Goal: Information Seeking & Learning: Learn about a topic

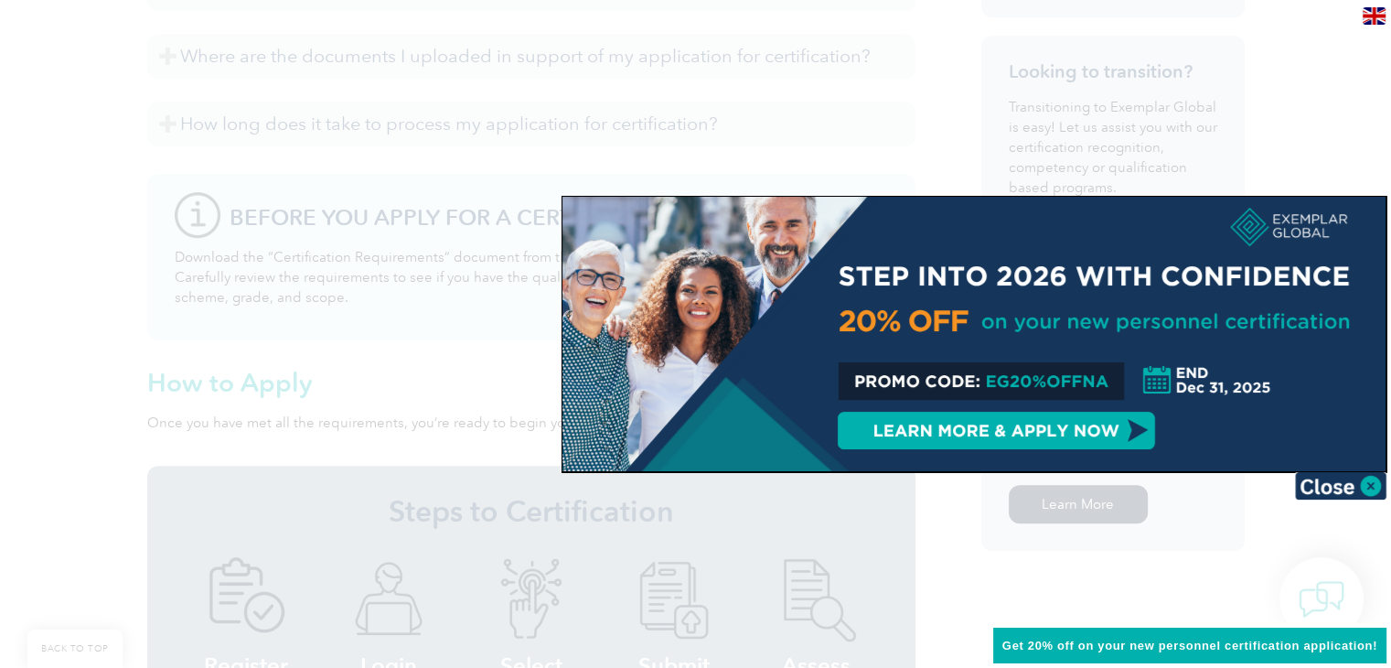
scroll to position [1098, 0]
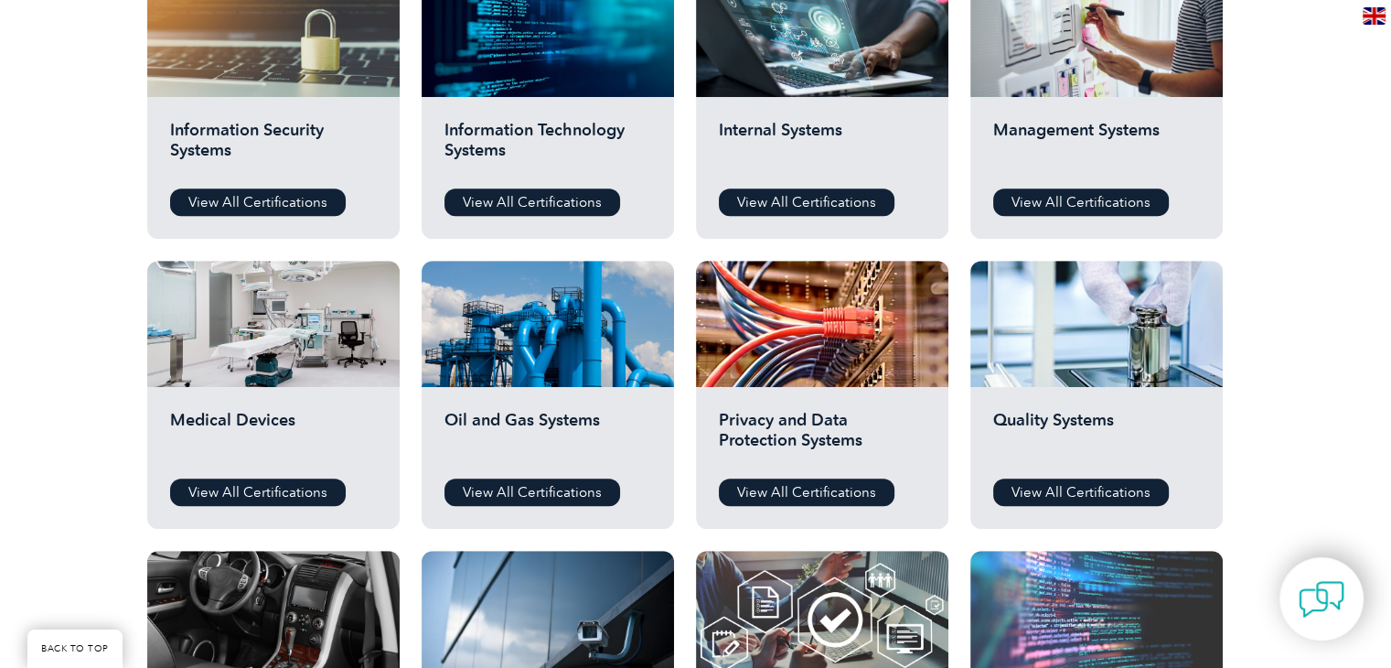
scroll to position [1006, 0]
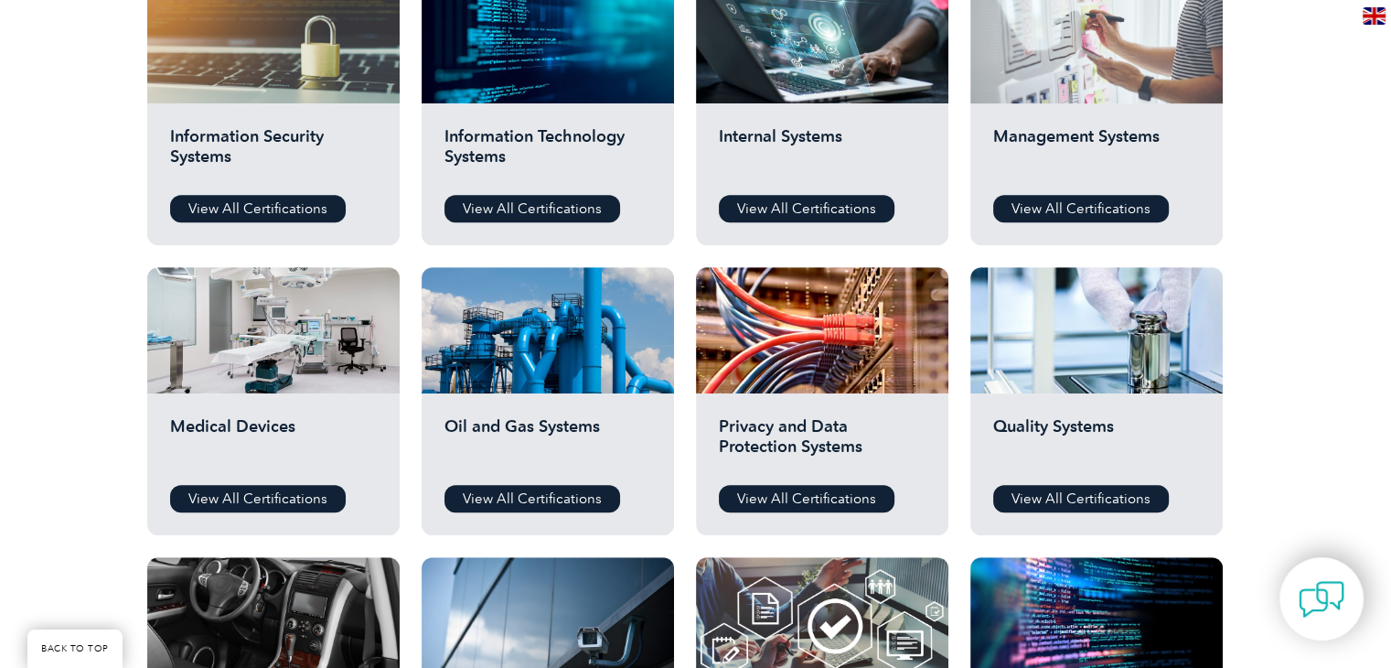
click at [1080, 81] on div at bounding box center [1096, 40] width 252 height 126
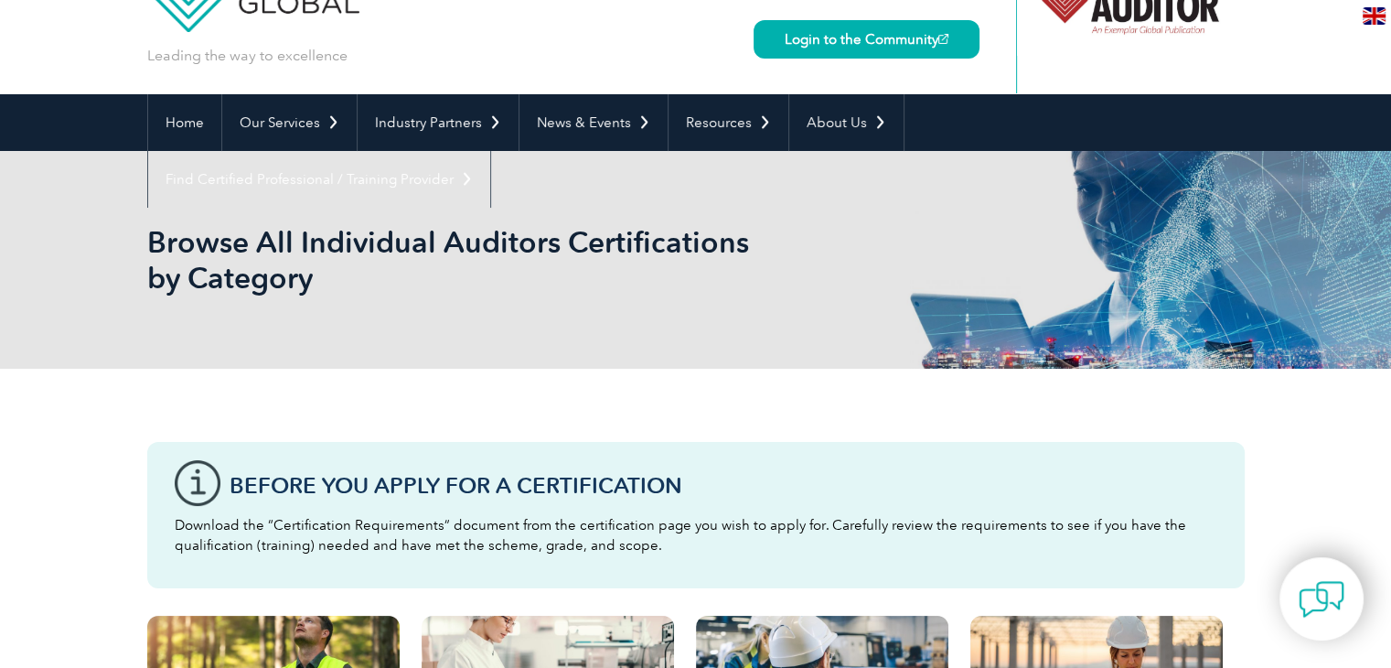
scroll to position [0, 0]
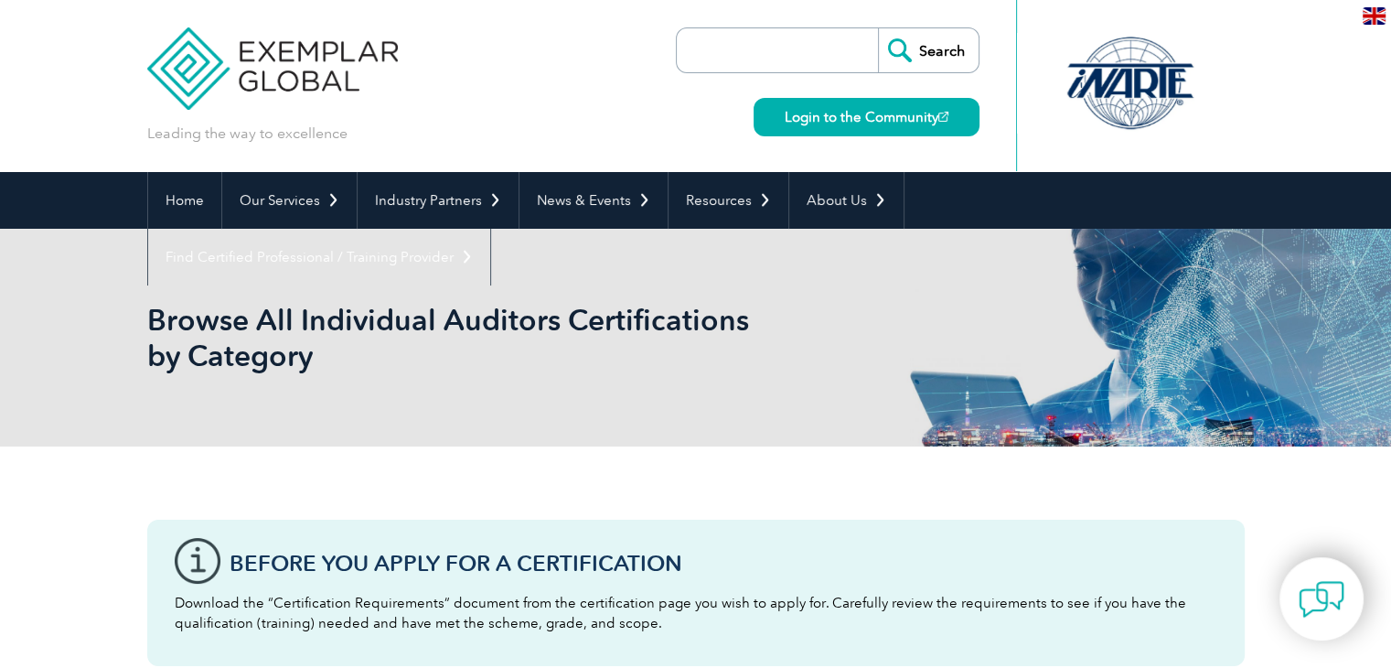
click at [735, 47] on input "search" at bounding box center [782, 50] width 192 height 44
type input "r"
type input "31000"
click at [944, 57] on input "Search" at bounding box center [928, 50] width 101 height 44
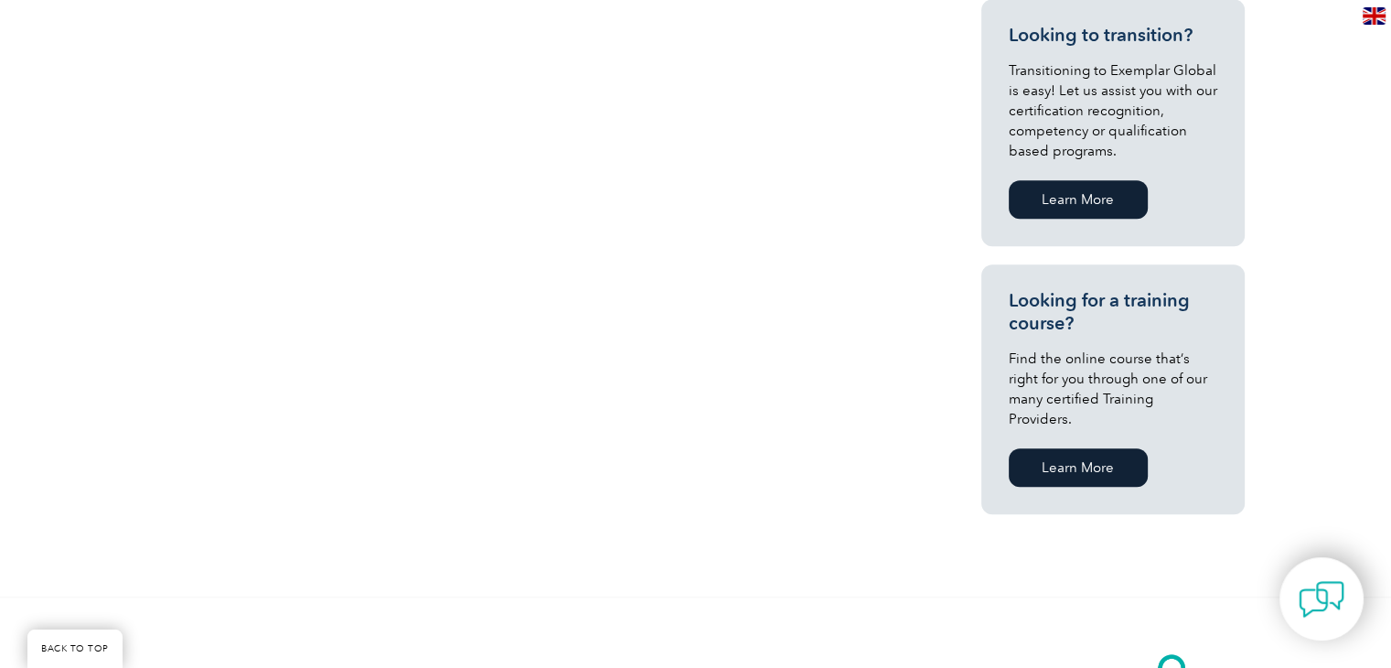
scroll to position [1006, 0]
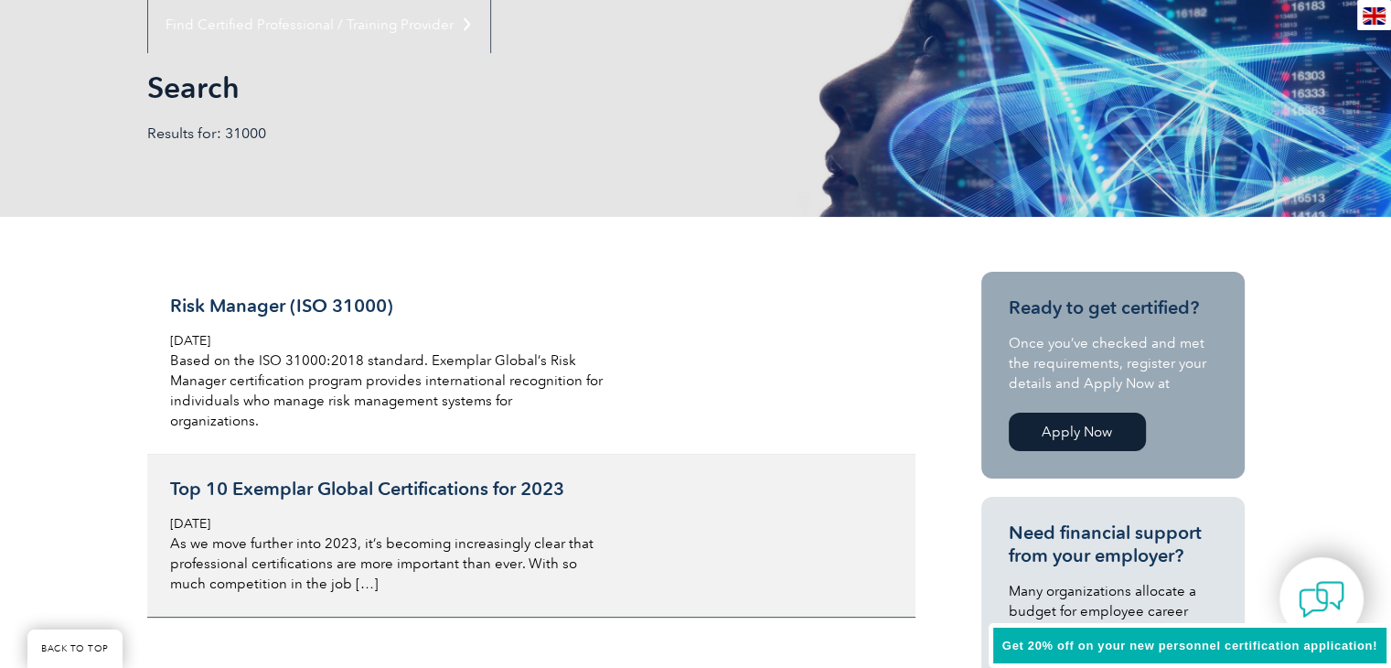
scroll to position [366, 0]
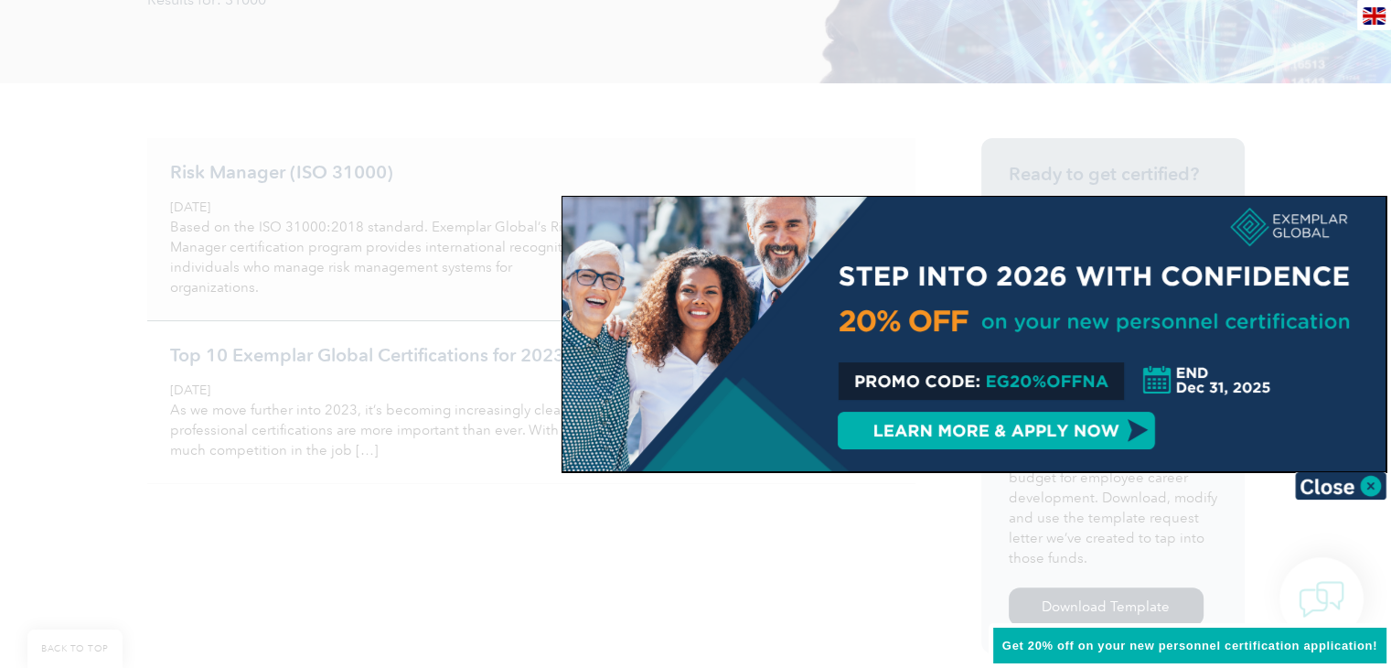
click at [277, 180] on div at bounding box center [695, 334] width 1391 height 668
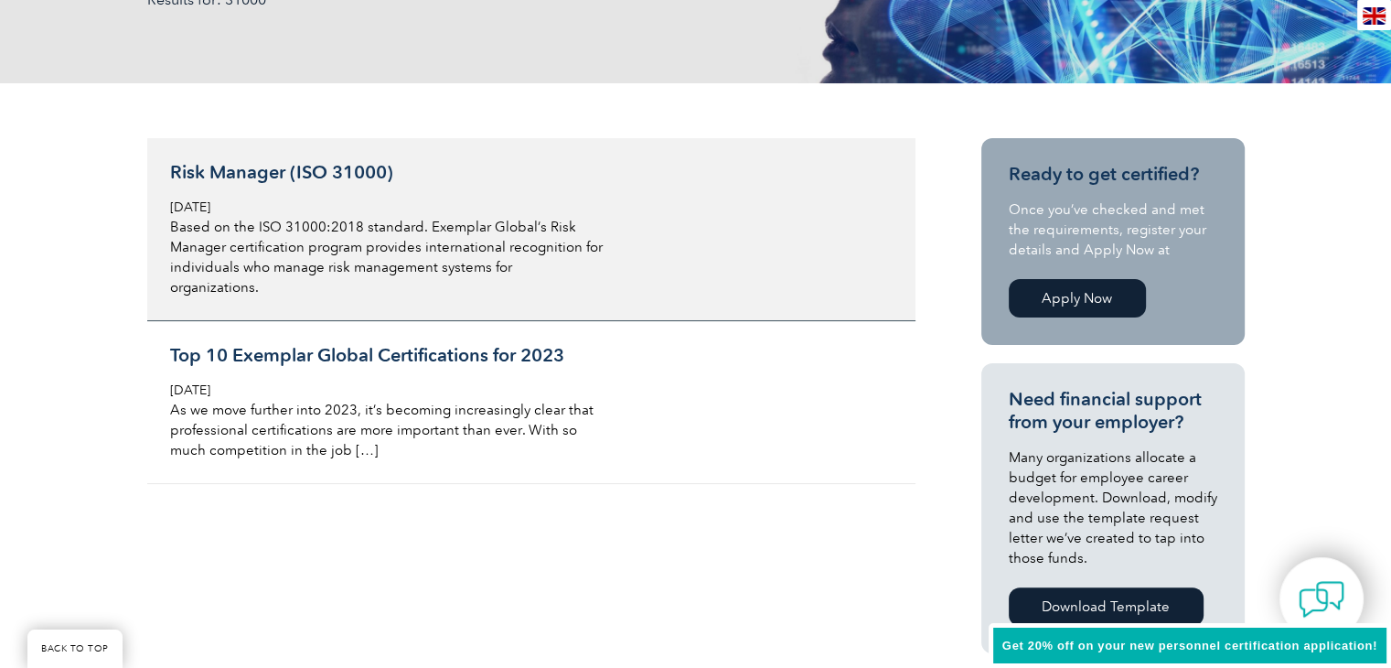
click at [277, 177] on h3 "Risk Manager (ISO 31000)" at bounding box center [387, 172] width 434 height 23
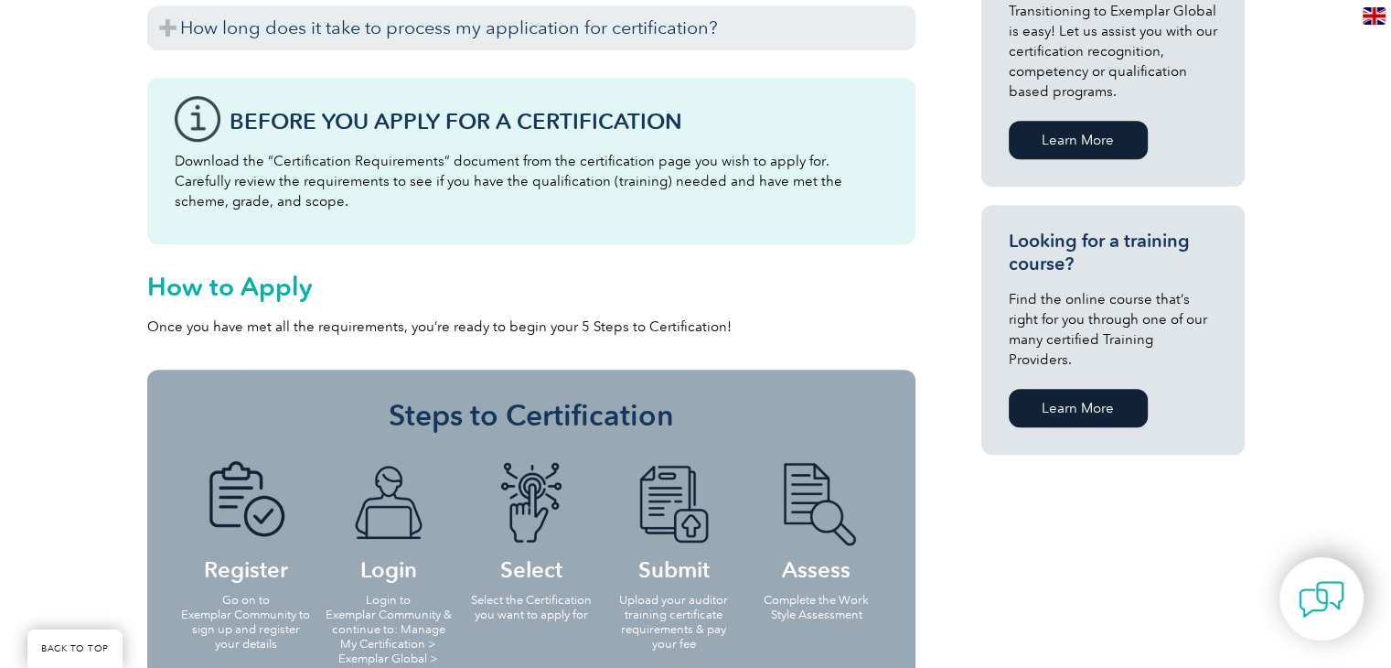
scroll to position [1372, 0]
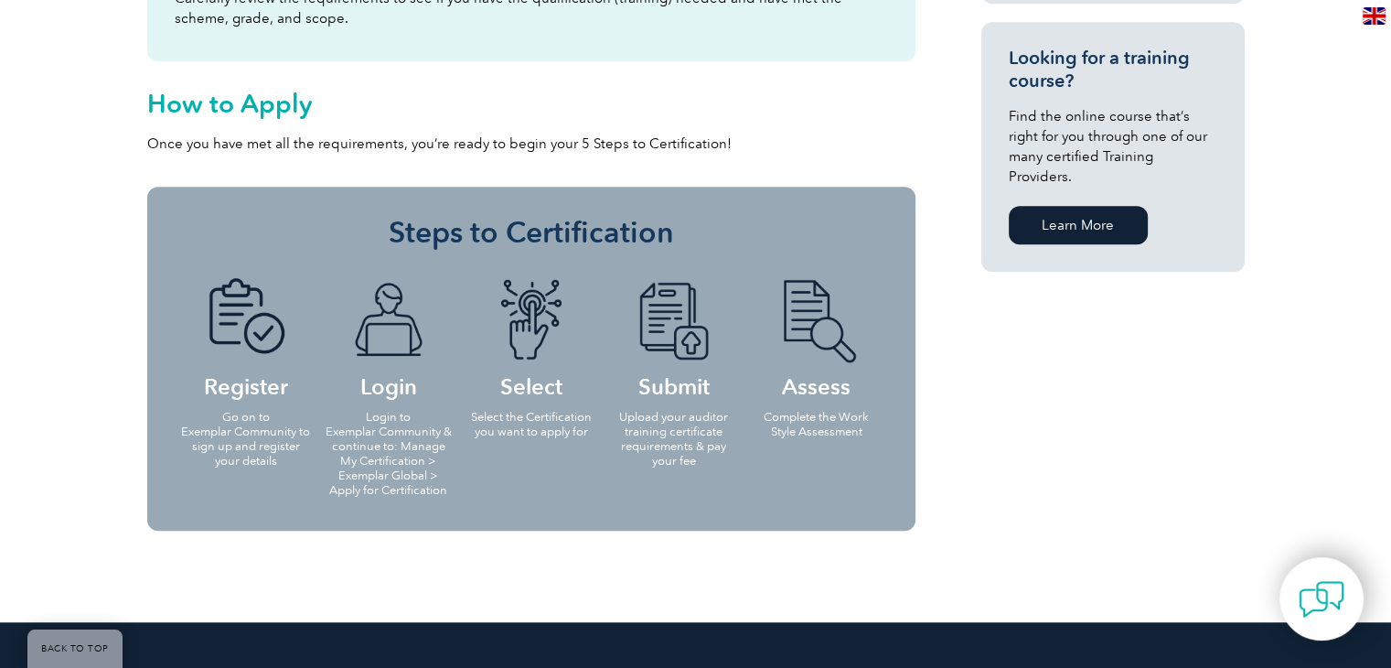
click at [644, 404] on li "Submit Upload your auditor training certificate requirements & pay your fee" at bounding box center [674, 371] width 143 height 223
click at [654, 366] on h4 "Submit" at bounding box center [674, 337] width 132 height 118
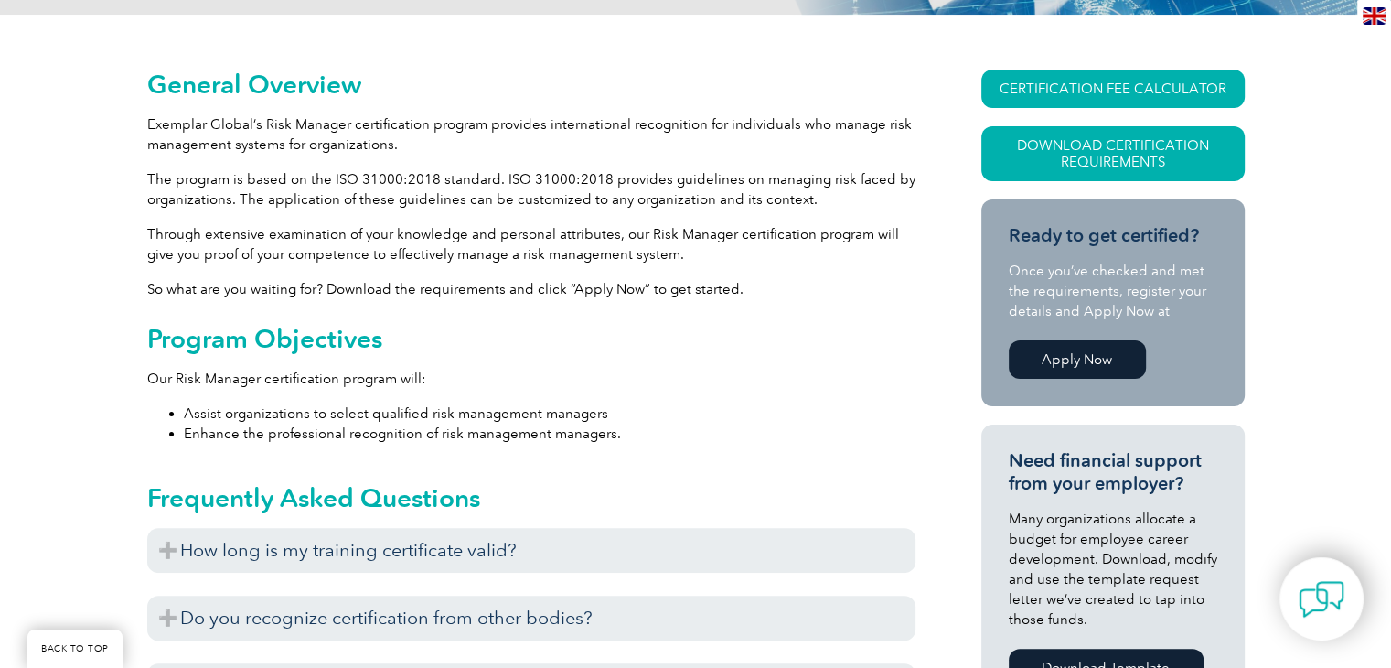
scroll to position [183, 0]
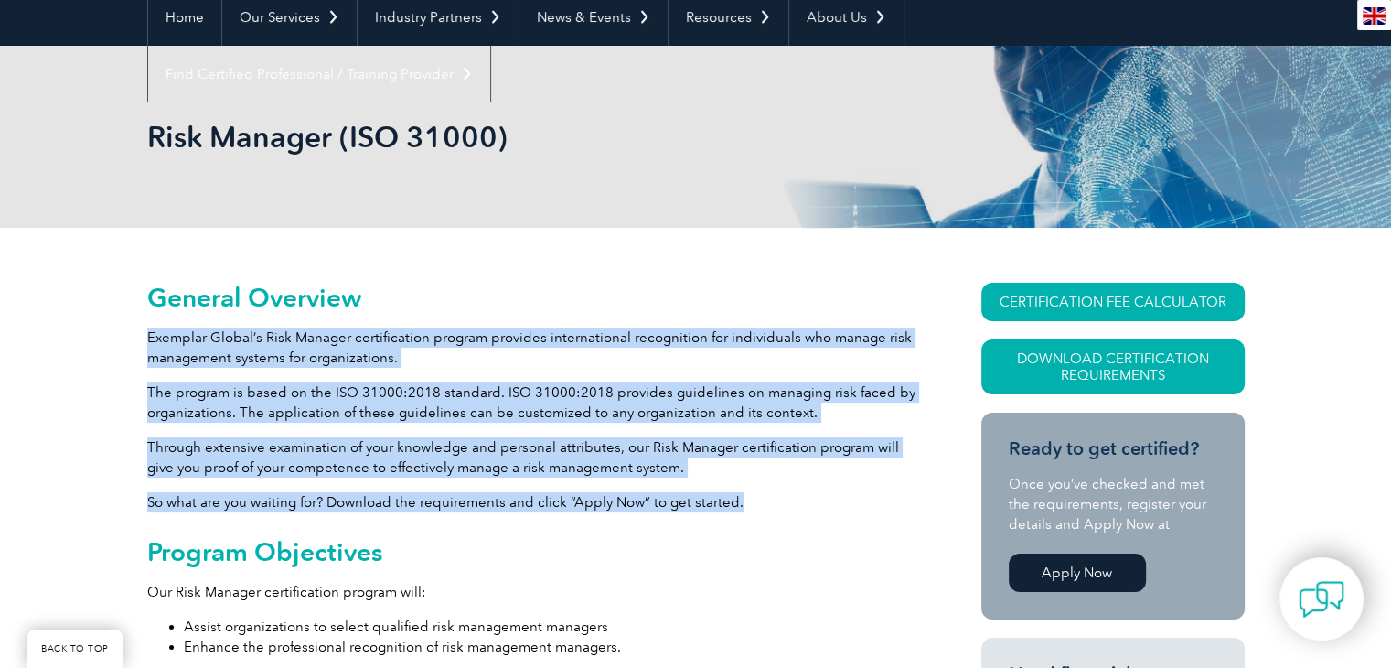
drag, startPoint x: 146, startPoint y: 338, endPoint x: 865, endPoint y: 492, distance: 735.4
click at [423, 348] on p "Exemplar Global’s Risk Manager certification program provides international rec…" at bounding box center [531, 347] width 768 height 40
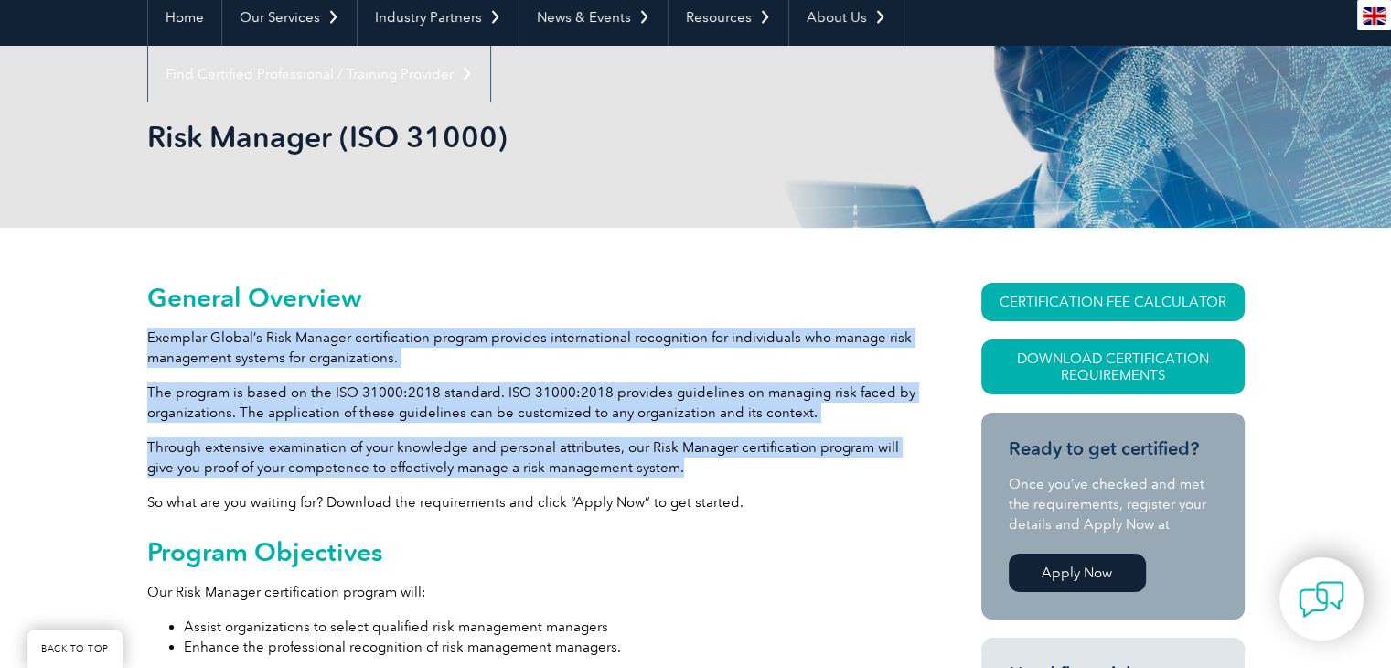
drag, startPoint x: 149, startPoint y: 334, endPoint x: 703, endPoint y: 460, distance: 568.5
copy div "Exemplar Global’s Risk Manager certification program provides international rec…"
